Goal: Information Seeking & Learning: Find specific fact

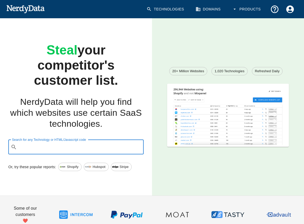
click at [44, 148] on input "Search for any Technology or HTML/Javascript code" at bounding box center [80, 147] width 122 height 10
paste input "[URL][DOMAIN_NAME]"
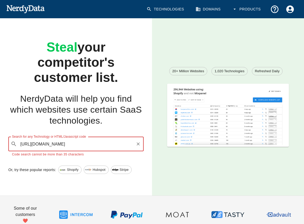
drag, startPoint x: 33, startPoint y: 144, endPoint x: -1, endPoint y: 144, distance: 33.4
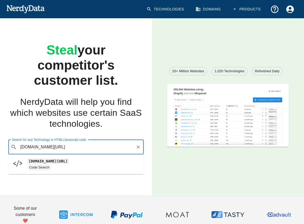
click at [57, 163] on code "[DOMAIN_NAME][URL]" at bounding box center [48, 160] width 42 height 5
type input "[DOMAIN_NAME][URL]"
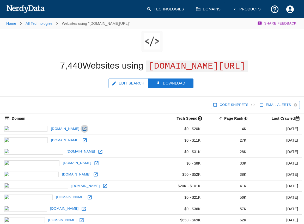
click at [83, 129] on icon at bounding box center [85, 129] width 4 height 4
click at [82, 141] on icon at bounding box center [84, 140] width 5 height 5
click at [98, 152] on icon at bounding box center [100, 151] width 5 height 5
click at [93, 173] on icon at bounding box center [95, 174] width 5 height 5
click at [101, 183] on link at bounding box center [105, 186] width 8 height 8
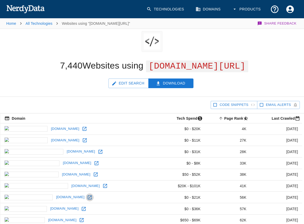
click at [87, 197] on icon at bounding box center [89, 197] width 5 height 5
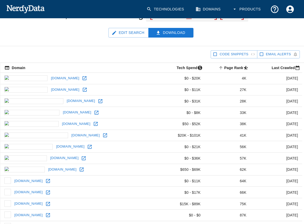
scroll to position [55, 0]
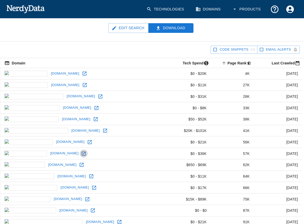
click at [81, 153] on icon at bounding box center [83, 153] width 5 height 5
click at [79, 165] on icon at bounding box center [81, 164] width 5 height 5
click at [89, 175] on icon at bounding box center [91, 176] width 5 height 5
click at [92, 186] on icon at bounding box center [94, 187] width 5 height 5
click at [86, 199] on icon at bounding box center [88, 199] width 4 height 4
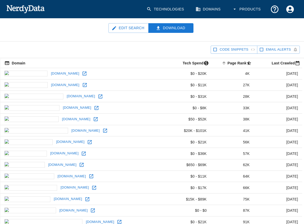
click at [91, 212] on icon at bounding box center [93, 211] width 4 height 4
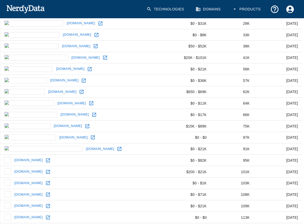
scroll to position [130, 0]
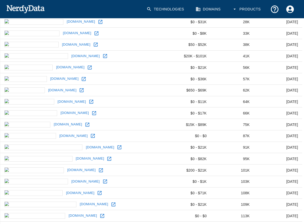
click at [85, 124] on icon at bounding box center [87, 124] width 5 height 5
click at [90, 137] on icon at bounding box center [92, 135] width 5 height 5
click at [117, 147] on icon at bounding box center [119, 147] width 5 height 5
click at [107, 161] on icon at bounding box center [109, 158] width 5 height 5
click at [98, 171] on icon at bounding box center [100, 170] width 5 height 5
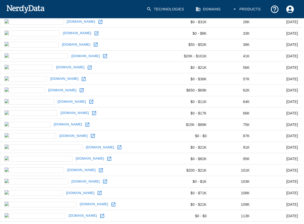
click at [103, 183] on icon at bounding box center [105, 181] width 5 height 5
click at [97, 193] on icon at bounding box center [99, 193] width 5 height 5
click at [111, 203] on icon at bounding box center [113, 204] width 5 height 5
click at [100, 216] on icon at bounding box center [102, 216] width 4 height 4
